Goal: Task Accomplishment & Management: Manage account settings

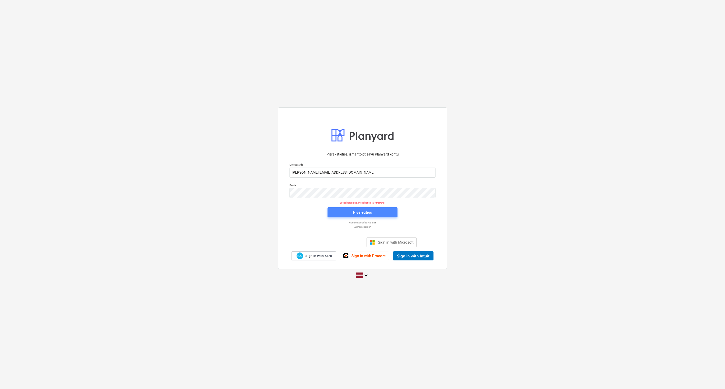
click at [337, 213] on span "Pieslēgties" at bounding box center [362, 212] width 58 height 7
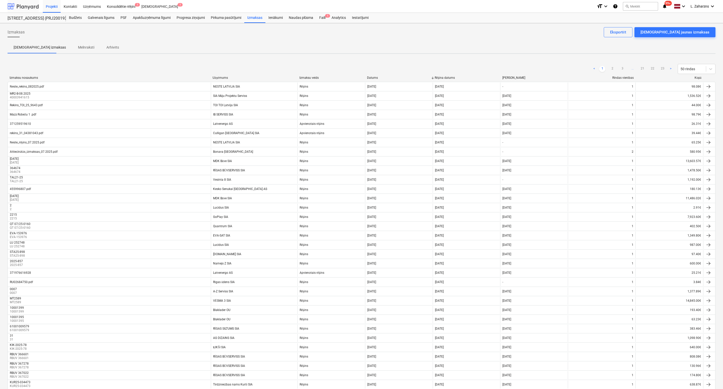
click at [33, 5] on div at bounding box center [23, 6] width 31 height 13
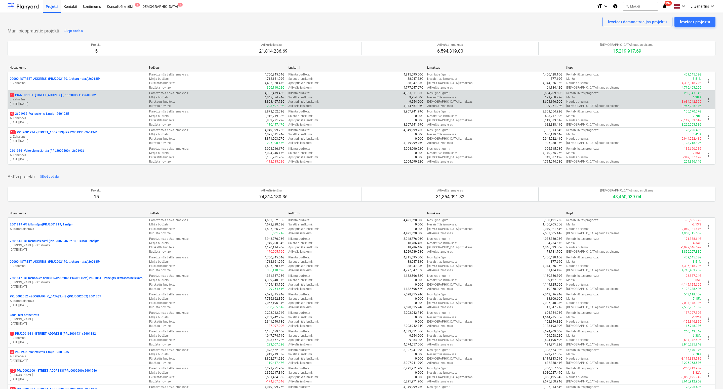
click at [88, 96] on p "1 PRJ2001931 - Mazā Robežu iela 2 (PRJ2001931) 2601882" at bounding box center [53, 95] width 86 height 4
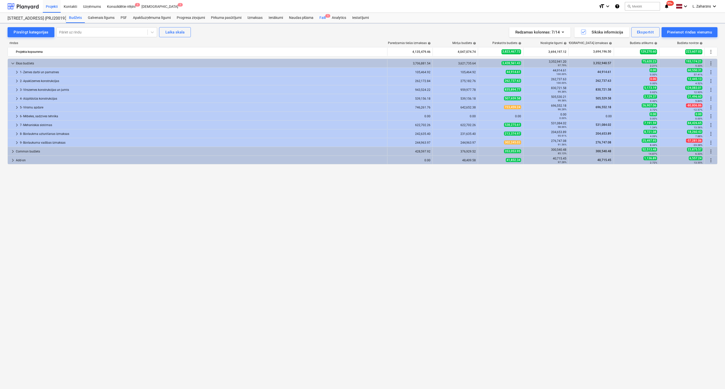
click at [317, 18] on div "Faili 1" at bounding box center [322, 18] width 12 height 10
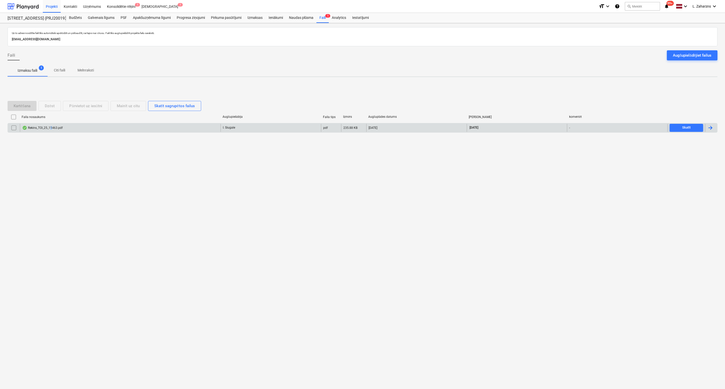
click at [52, 129] on div "Rekins_TOI_25_11463.pdf" at bounding box center [42, 128] width 41 height 4
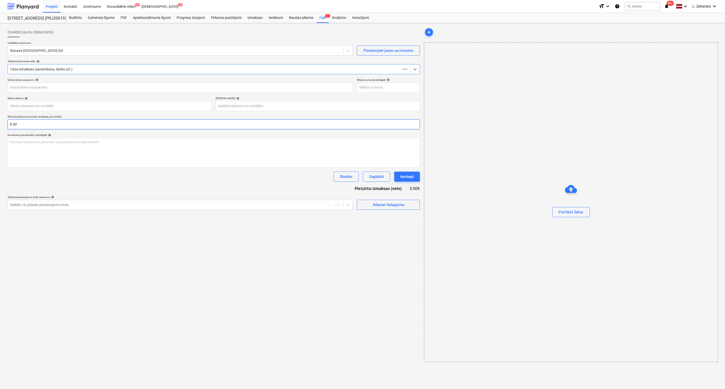
type input "Rekins_TOI_25_11463.pdf"
type input "10 Sep 2025"
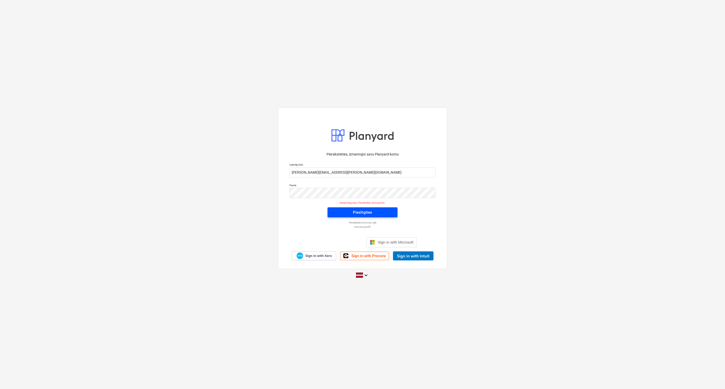
click at [353, 211] on div "Pieslēgties" at bounding box center [362, 212] width 19 height 7
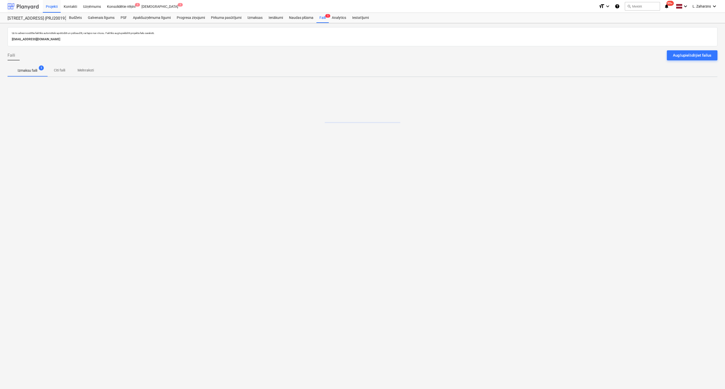
click at [30, 8] on div at bounding box center [23, 6] width 31 height 13
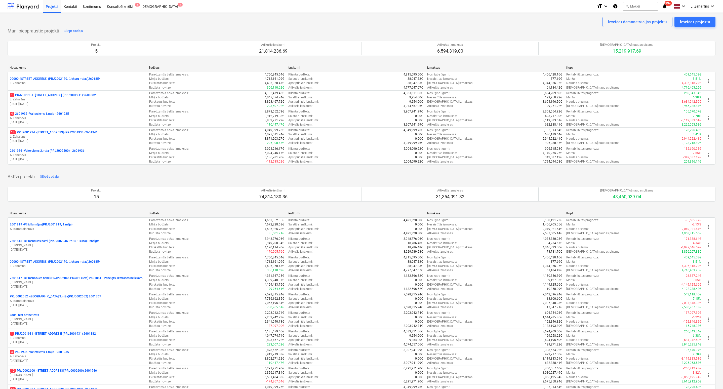
click at [58, 134] on p "14 PRJ2001934 - [STREET_ADDRESS] (PRJ2001934) 2601941" at bounding box center [54, 132] width 88 height 4
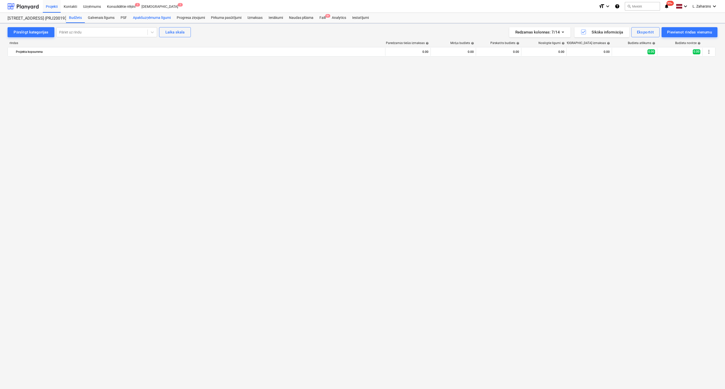
click at [150, 19] on div "Apakšuzņēmuma līgumi" at bounding box center [152, 18] width 44 height 10
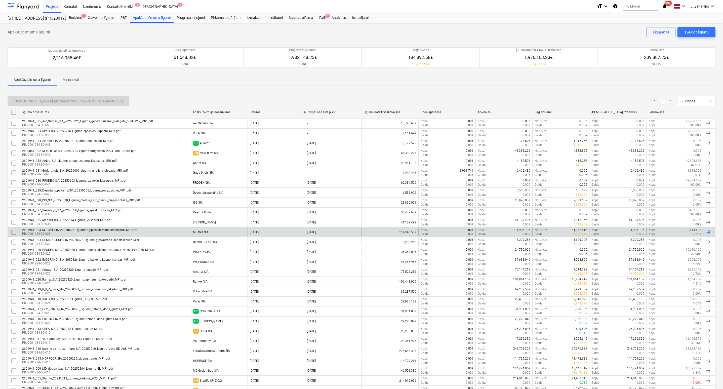
click at [129, 232] on div "2601941_024_MF_Celt_SIA_20250426_Ligums_rigipsis-flizesana-krasosana_MR1.pdf" at bounding box center [79, 230] width 115 height 4
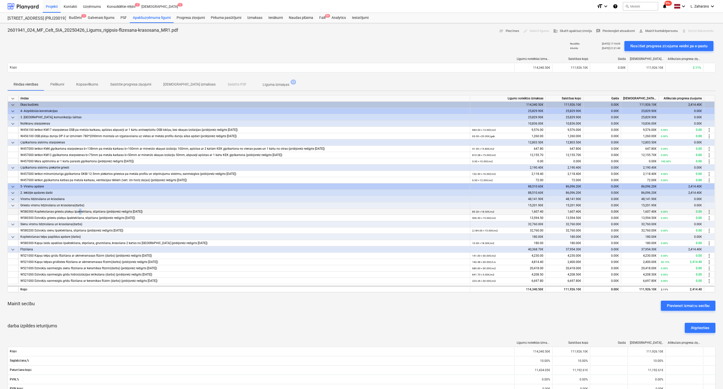
drag, startPoint x: 78, startPoint y: 212, endPoint x: 81, endPoint y: 214, distance: 3.6
click at [81, 214] on div "W580300 Koplietošanas griestu plakņu špaktelēšana, slīpēšana (pēdējoreiz rediģē…" at bounding box center [244, 212] width 448 height 6
click at [708, 232] on span "more_vert" at bounding box center [709, 231] width 6 height 6
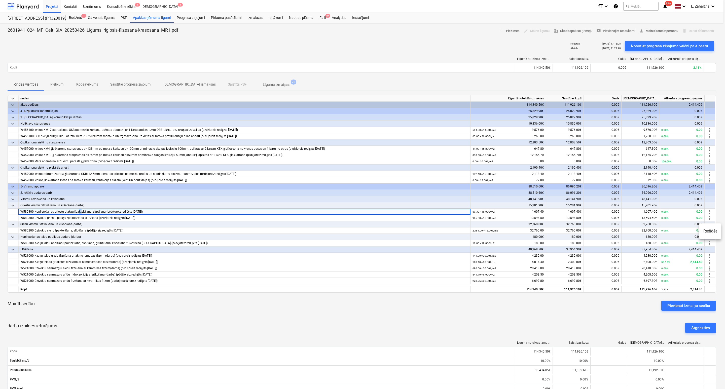
click at [708, 231] on li "Rediģēt" at bounding box center [710, 231] width 22 height 12
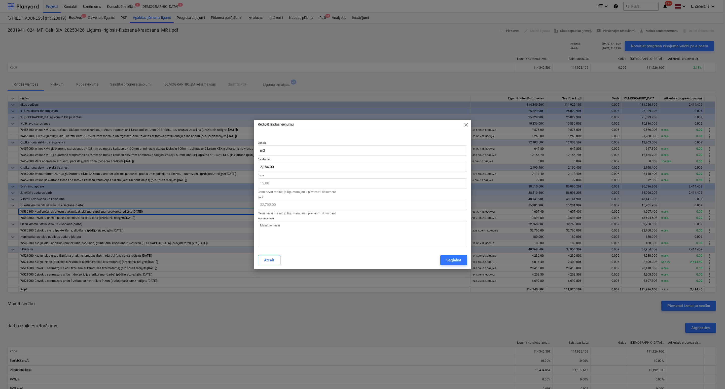
type textarea "x"
type input "2184"
click at [310, 166] on input "2184" at bounding box center [362, 167] width 209 height 10
type textarea "x"
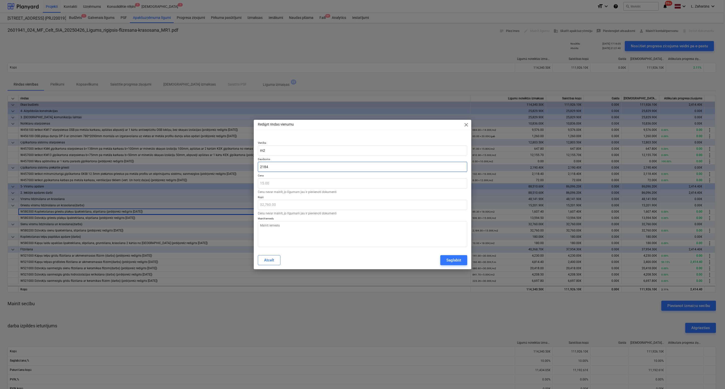
type input "2"
type input "30.00"
type textarea "x"
type input "22"
type input "330.00"
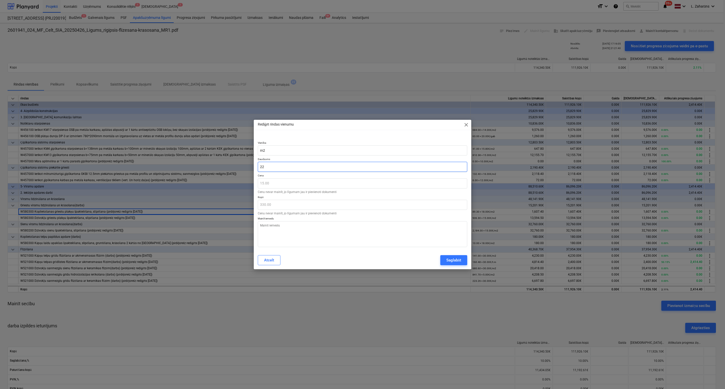
type textarea "x"
type input "222"
type input "3,330.00"
type textarea "x"
type input "2225"
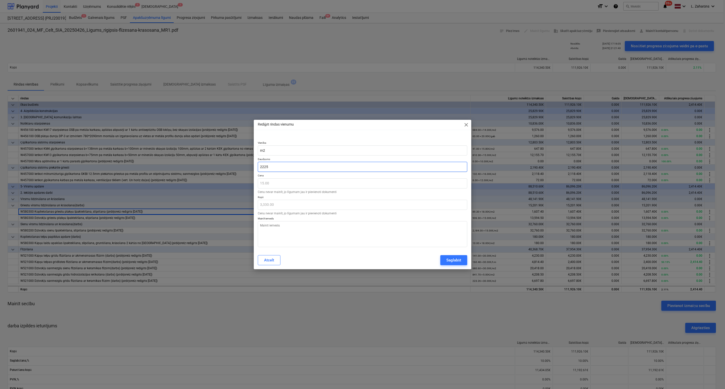
type input "33,375.00"
type textarea "x"
type input "2225,"
type input "0.00"
type textarea "x"
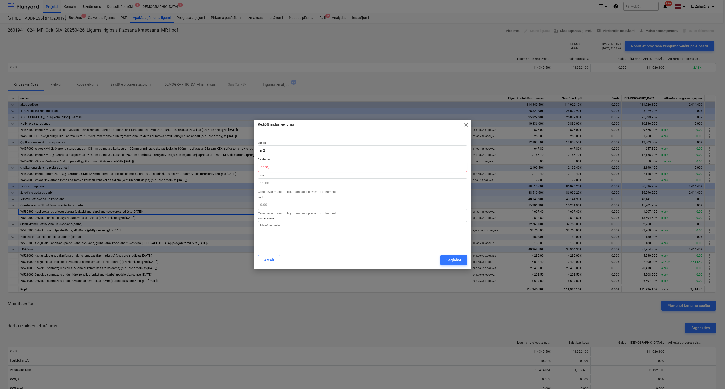
type input "2225"
type input "33,375.00"
type textarea "x"
type input "2225."
type textarea "x"
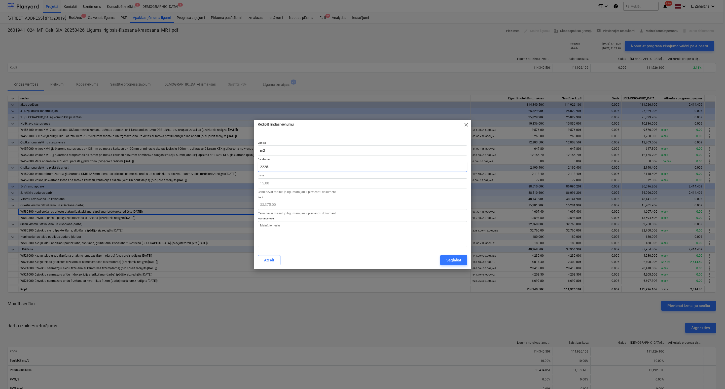
type input "2225.5"
type input "33,382.50"
type textarea "x"
type input "2225.59"
type input "33,383.85"
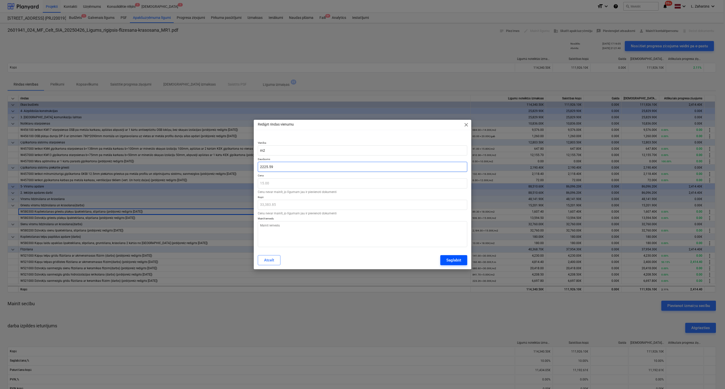
type input "2225.59"
type textarea "x"
type input "2,225.59"
click at [451, 259] on div "Saglabāt" at bounding box center [453, 260] width 15 height 7
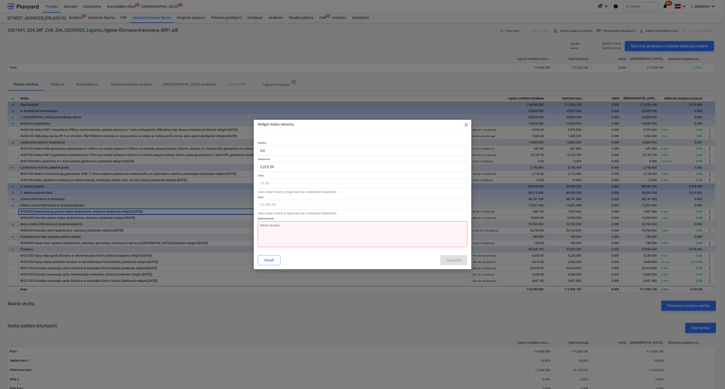
drag, startPoint x: 385, startPoint y: 225, endPoint x: 377, endPoint y: 235, distance: 13.0
click at [385, 226] on textarea at bounding box center [362, 234] width 209 height 26
type textarea "x"
type textarea "k"
type textarea "x"
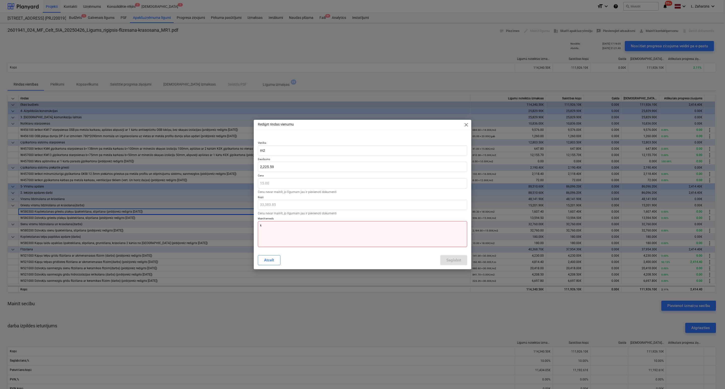
type textarea "ko"
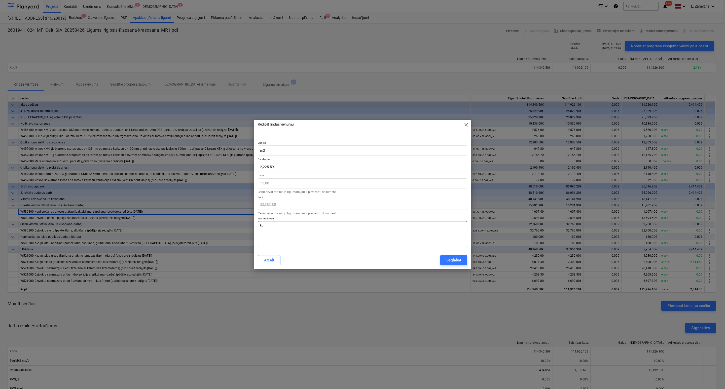
type textarea "x"
type textarea "kor"
type textarea "x"
type textarea "kori"
type textarea "x"
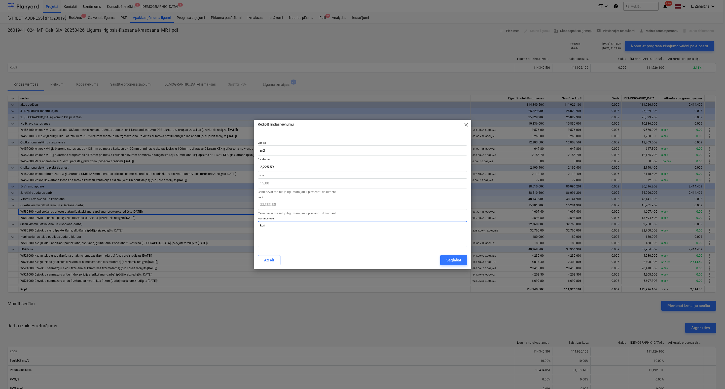
type textarea "koriģ"
type textarea "x"
type textarea "koriģē"
type textarea "x"
type textarea "koriģēt"
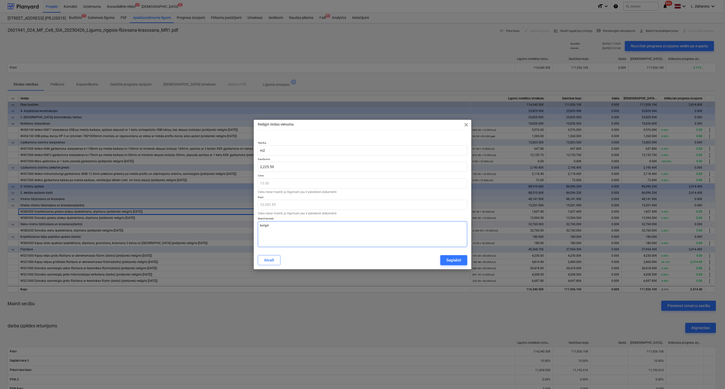
type textarea "x"
type textarea "koriģēts"
type textarea "x"
type textarea "koriģēts"
type textarea "x"
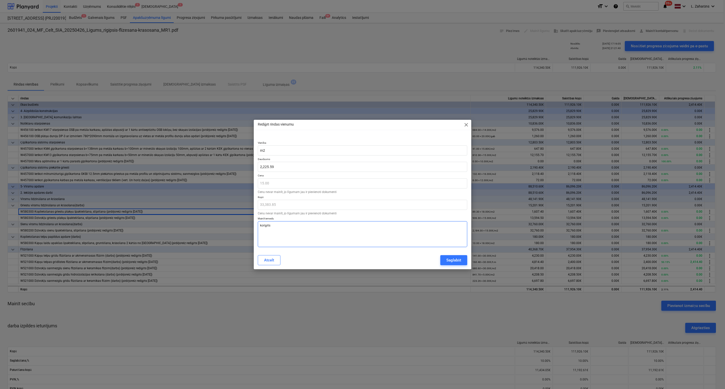
type textarea "koriģēts a"
type textarea "x"
type textarea "koriģēts ap"
type textarea "x"
type textarea "koriģēts apj"
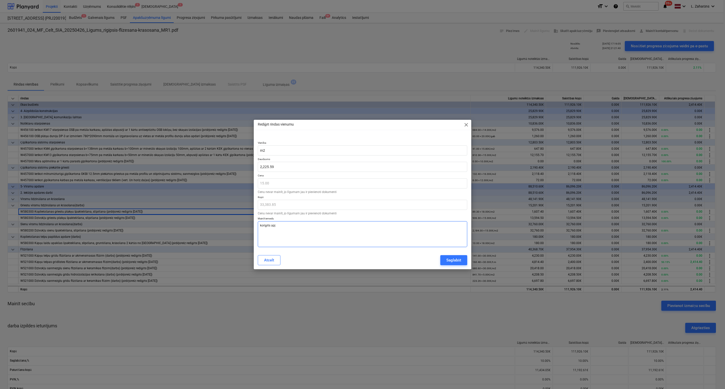
type textarea "x"
type textarea "koriģēts apjo"
type textarea "x"
type textarea "koriģēts apjom"
type textarea "x"
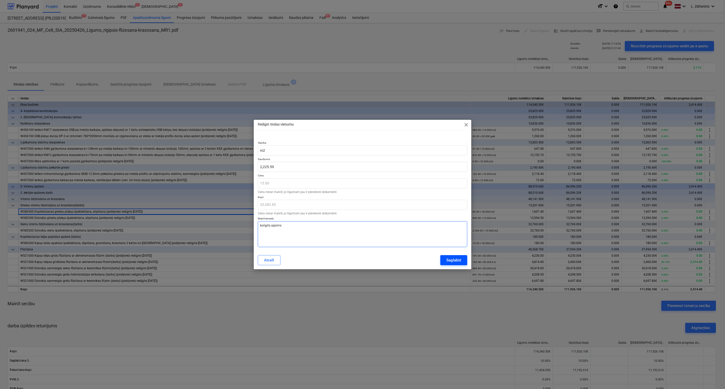
type textarea "koriģēts apjoms"
click at [455, 258] on div "Saglabāt" at bounding box center [453, 260] width 15 height 7
type textarea "x"
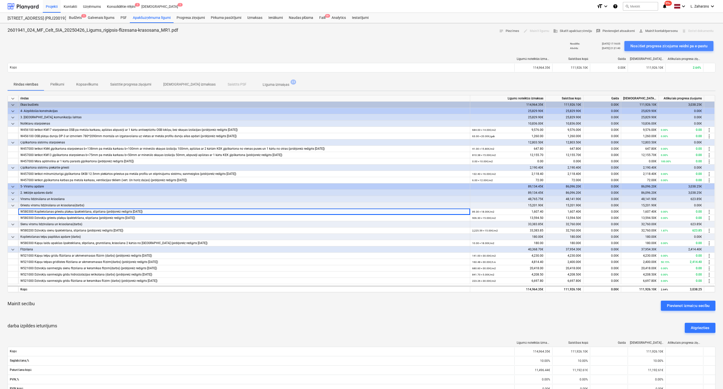
click at [683, 47] on div "Nosūtiet progresa ziņojuma veidni pa e-pastu" at bounding box center [668, 46] width 77 height 7
